Goal: Information Seeking & Learning: Learn about a topic

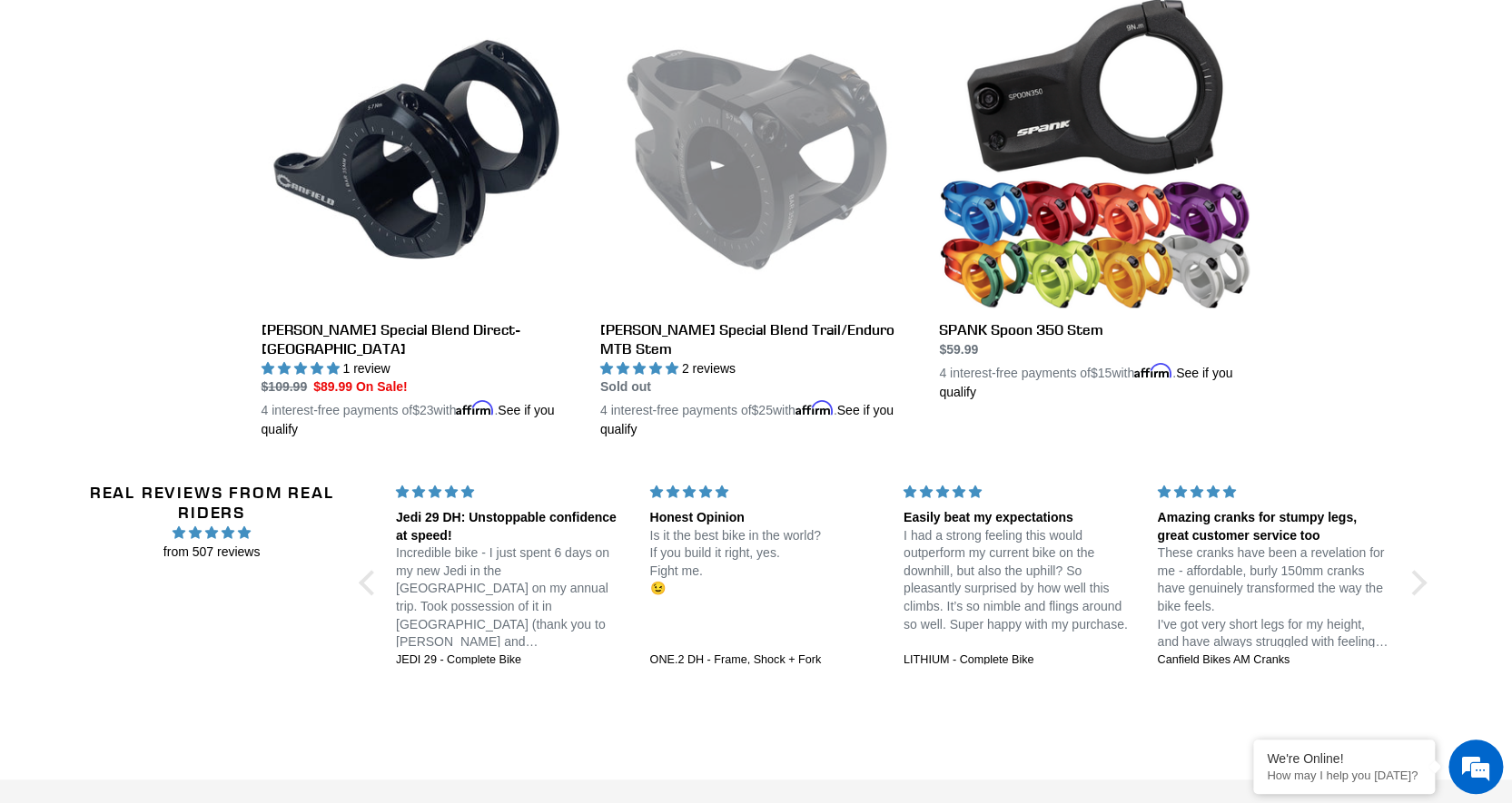
scroll to position [495, 0]
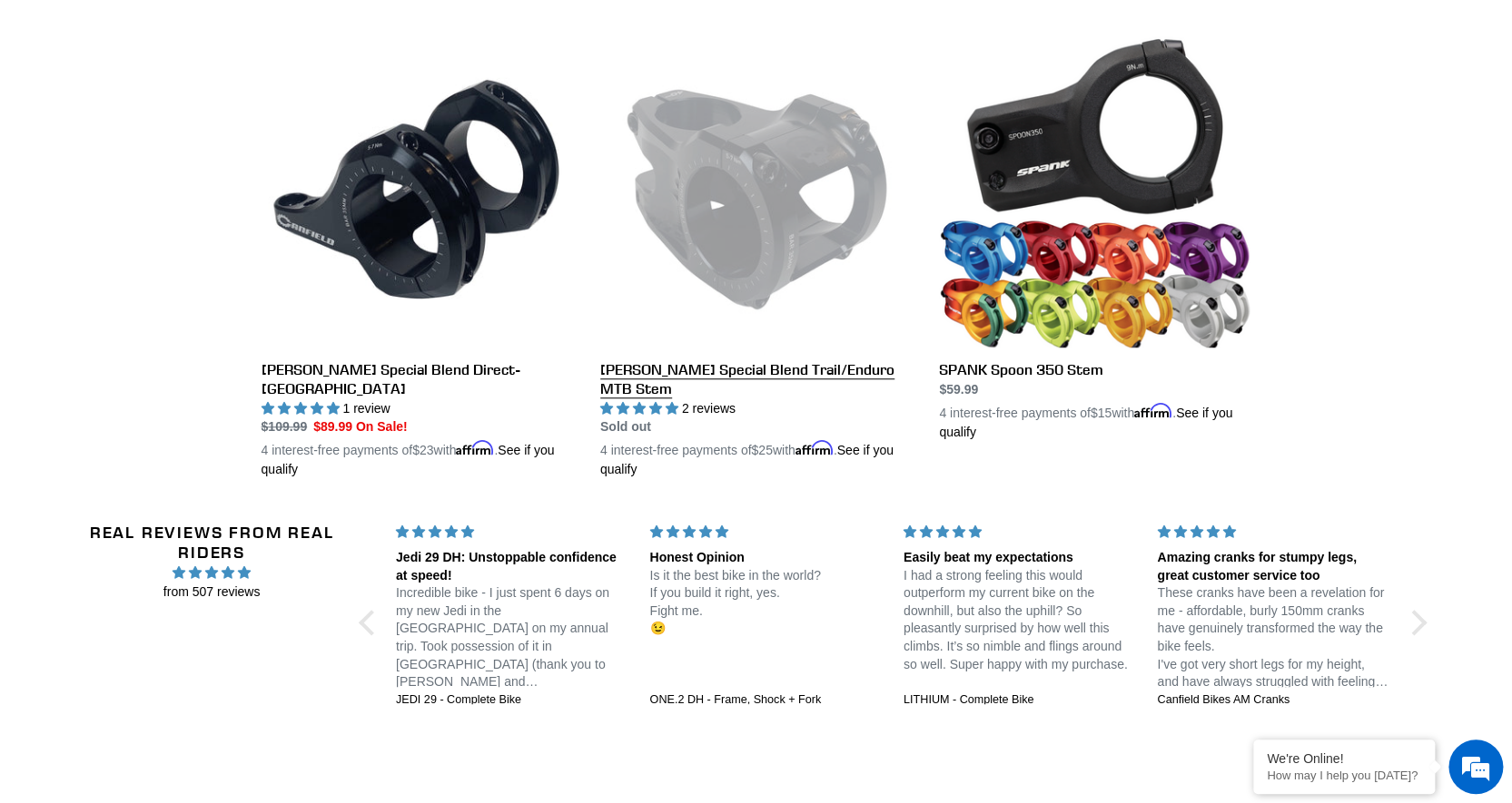
click at [755, 191] on link "[PERSON_NAME] Special Blend Trail/Enduro MTB Stem" at bounding box center [756, 258] width 312 height 444
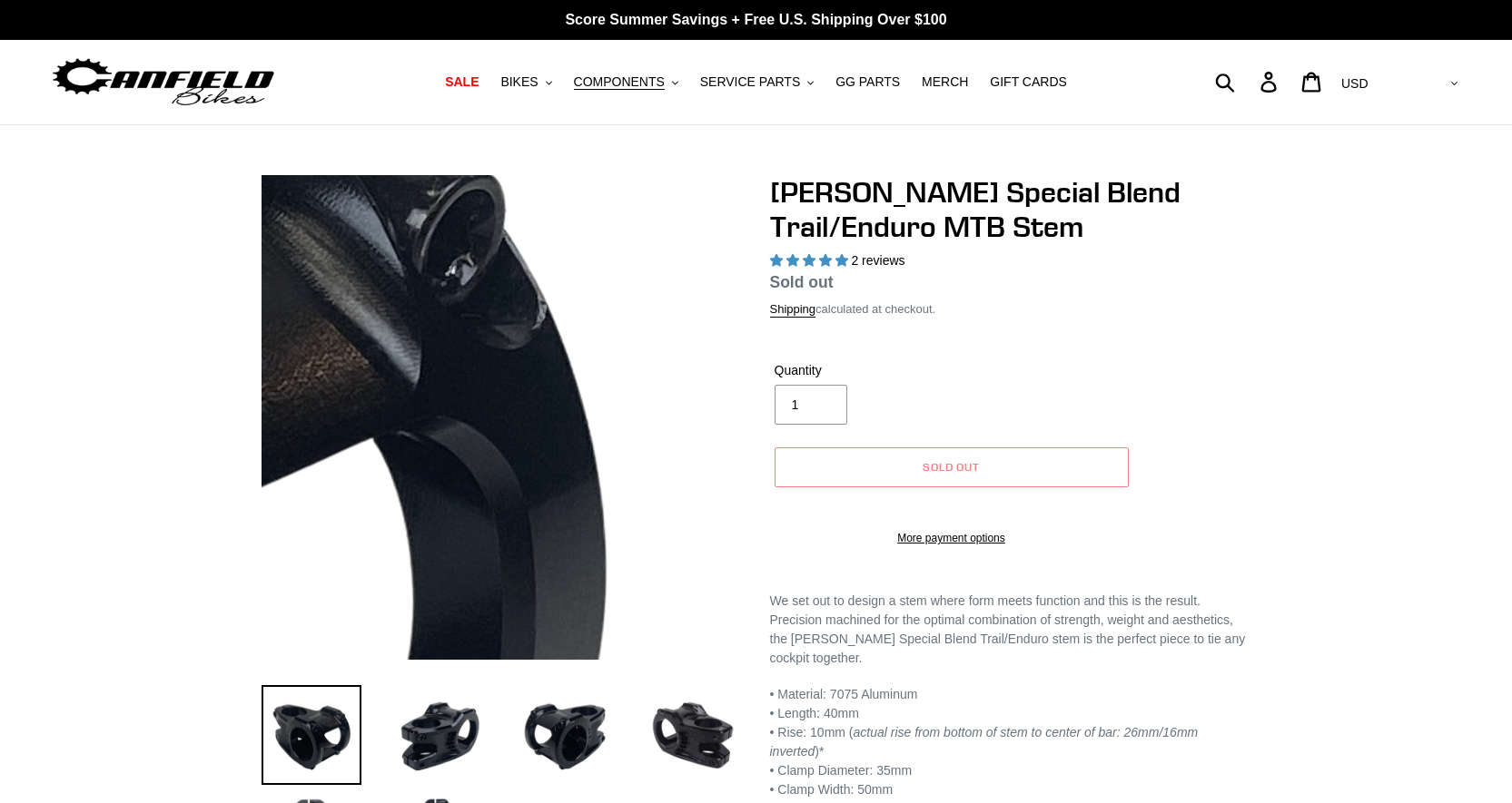
select select "highest-rating"
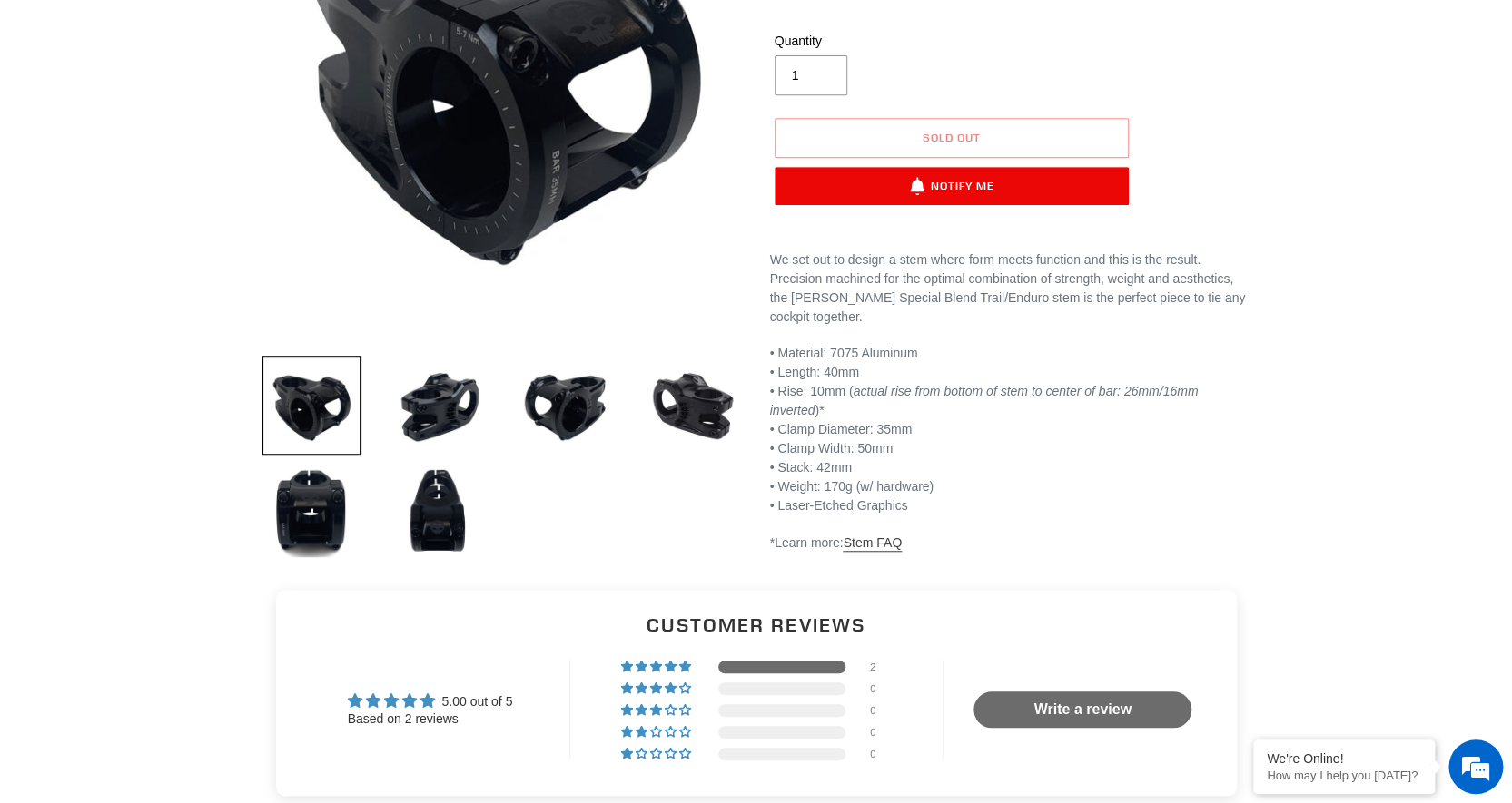
click at [871, 536] on link "Stem FAQ" at bounding box center [872, 543] width 59 height 16
drag, startPoint x: 1505, startPoint y: 25, endPoint x: 1311, endPoint y: 17, distance: 194.2
click at [1502, 25] on div "Previous slide" at bounding box center [756, 207] width 1512 height 723
